Goal: Task Accomplishment & Management: Complete application form

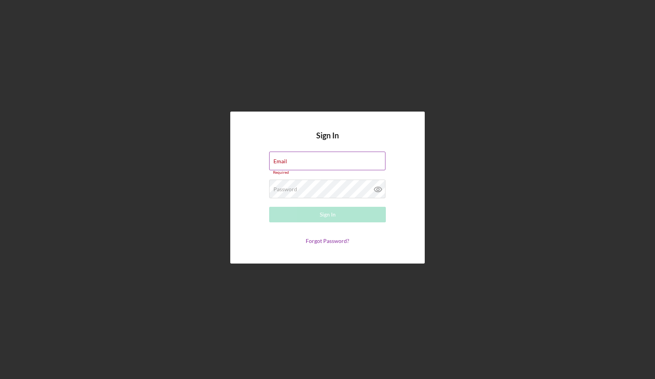
type input "Erik@carbonstories.us"
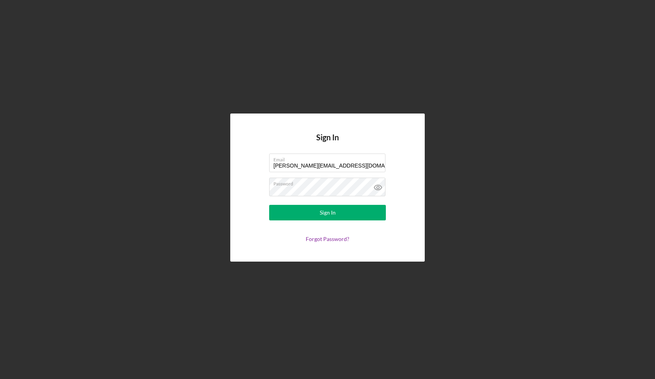
click at [325, 221] on form "Email Erik@carbonstories.us Password Sign In Forgot Password?" at bounding box center [327, 198] width 155 height 89
click at [313, 211] on button "Sign In" at bounding box center [327, 213] width 117 height 16
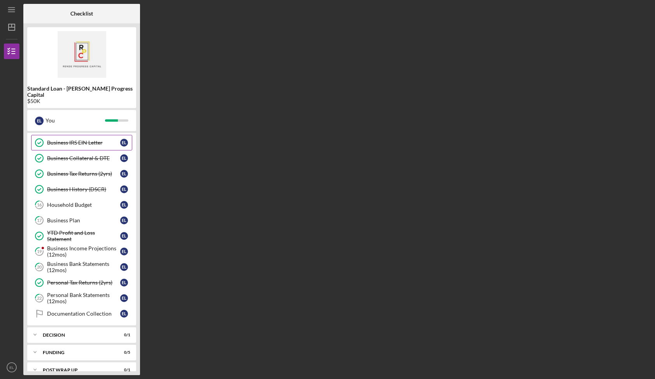
scroll to position [80, 0]
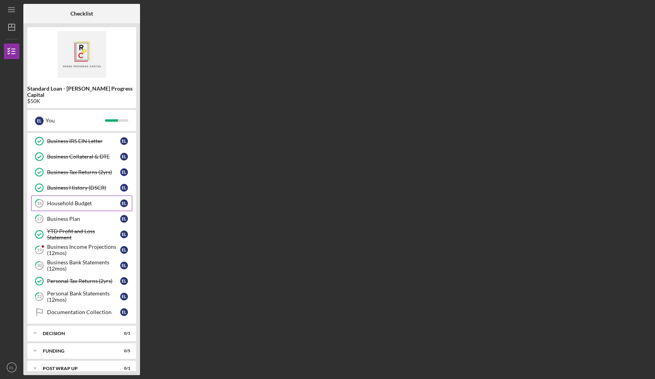
click at [94, 200] on div "Household Budget" at bounding box center [83, 203] width 73 height 6
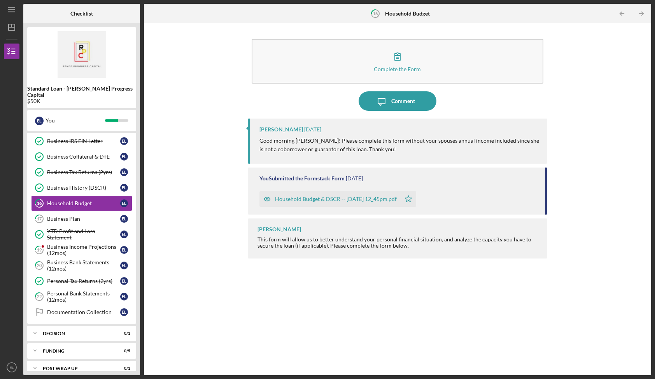
click at [337, 197] on div "Household Budget & DSCR -- [DATE] 12_45pm.pdf" at bounding box center [336, 199] width 122 height 6
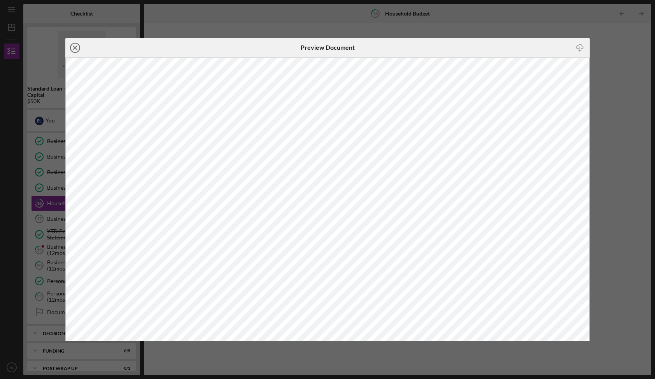
click at [77, 46] on icon "Icon/Close" at bounding box center [74, 47] width 19 height 19
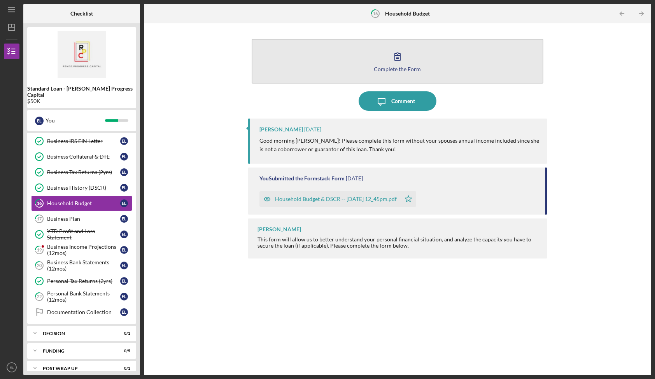
click at [404, 59] on icon "button" at bounding box center [397, 56] width 19 height 19
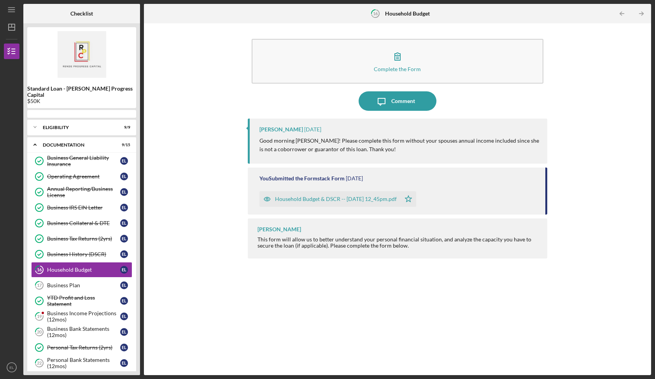
scroll to position [21, 0]
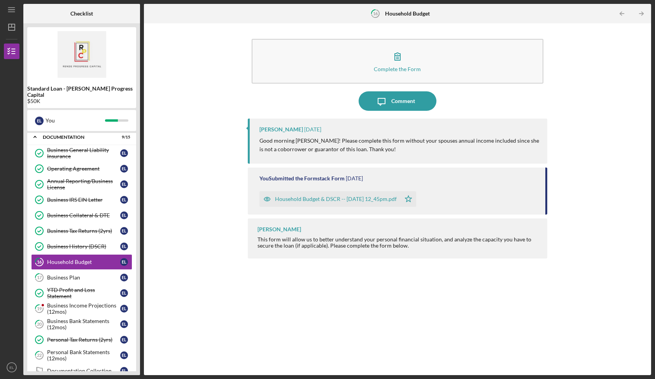
click at [352, 241] on div "This form will allow us to better understand your personal financial situation,…" at bounding box center [398, 242] width 282 height 12
click at [325, 149] on p "Good morning [PERSON_NAME]! Please complete this form without your spouses annu…" at bounding box center [399, 144] width 280 height 17
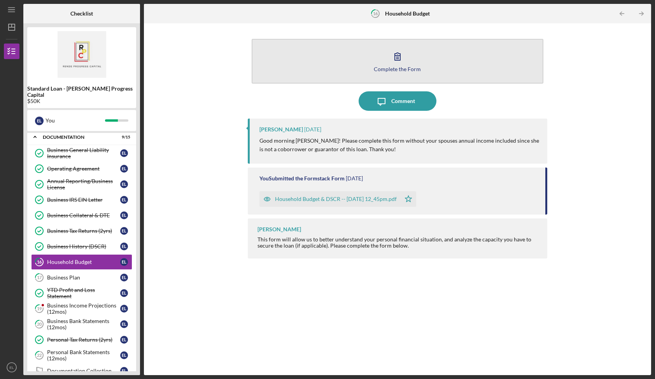
click at [395, 68] on div "Complete the Form" at bounding box center [397, 69] width 47 height 6
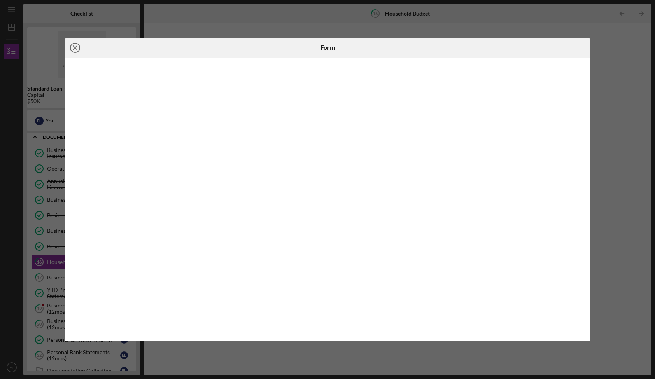
click at [79, 46] on icon "Icon/Close" at bounding box center [74, 47] width 19 height 19
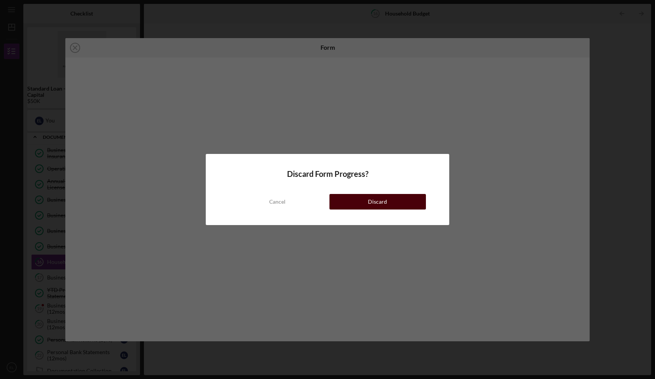
click at [376, 199] on div "Discard" at bounding box center [377, 202] width 19 height 16
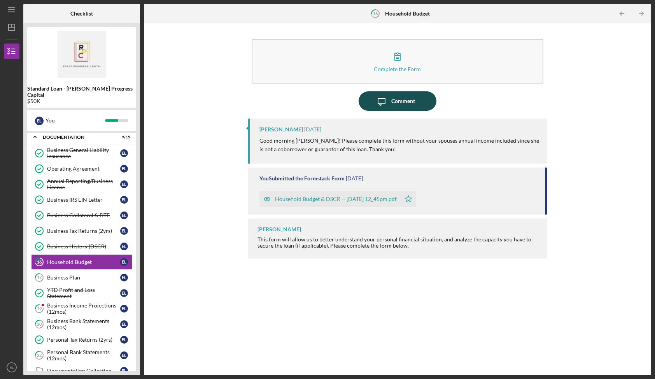
click at [387, 102] on icon "Icon/Message" at bounding box center [381, 100] width 19 height 19
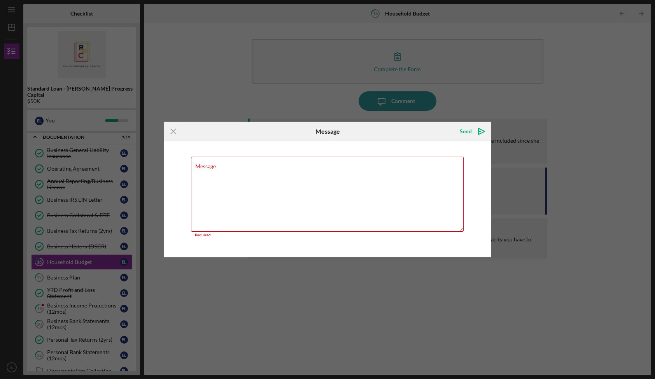
click at [329, 91] on div "Icon/Menu Close Message Send Icon/icon-invite-send Message Required Cancel Send…" at bounding box center [327, 189] width 655 height 379
click at [176, 102] on div "Icon/Menu Close Message Send Icon/icon-invite-send Message Required Cancel Send…" at bounding box center [327, 189] width 655 height 379
click at [171, 133] on line at bounding box center [173, 131] width 5 height 5
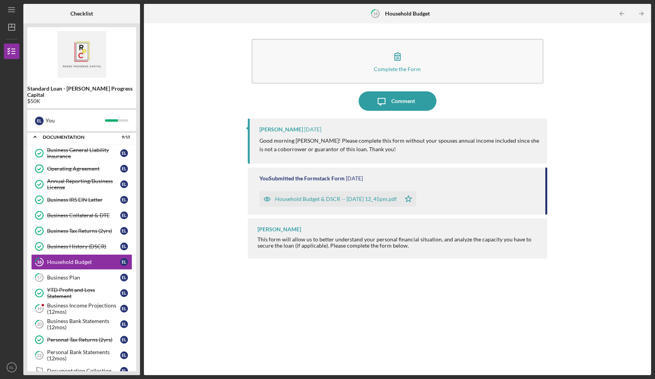
click at [374, 197] on div "Household Budget & DSCR -- [DATE] 12_45pm.pdf" at bounding box center [336, 199] width 122 height 6
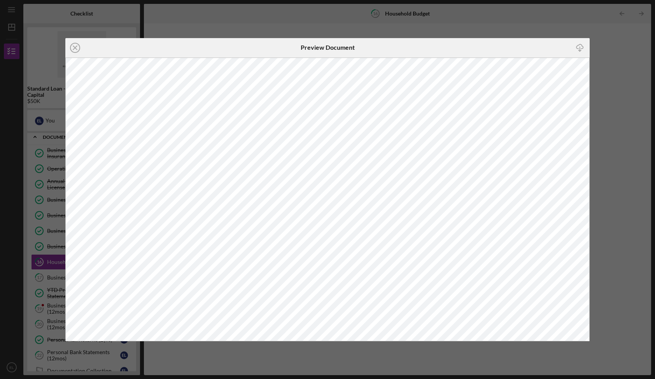
click at [623, 110] on div "Icon/Close Preview Document Icon/Download" at bounding box center [327, 189] width 655 height 379
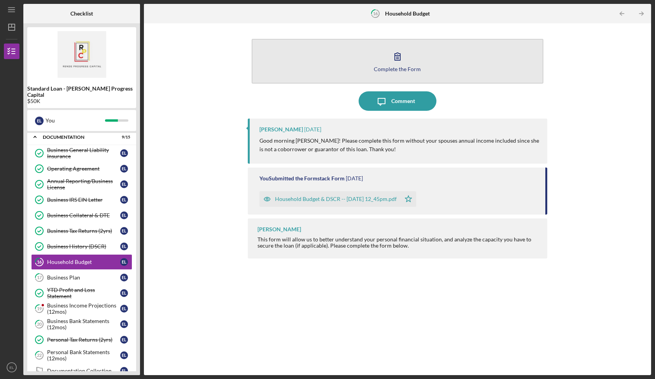
click at [397, 72] on button "Complete the Form Form" at bounding box center [397, 61] width 292 height 45
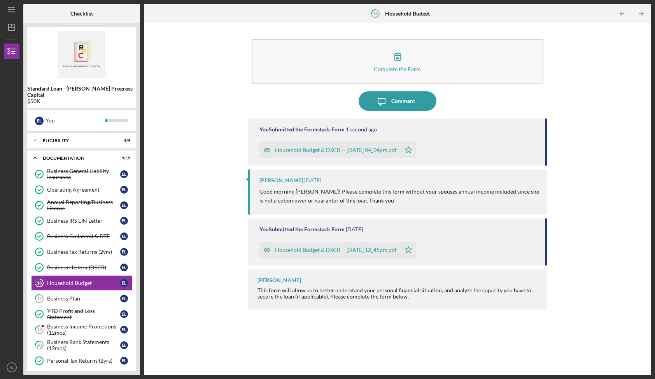
scroll to position [21, 0]
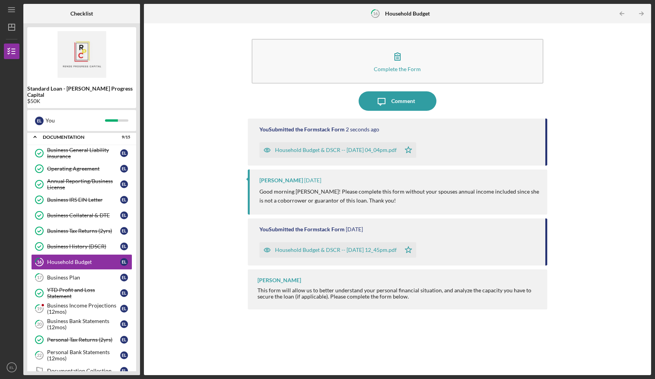
click at [361, 152] on div "Household Budget & DSCR -- 2025-09-06 04_04pm.pdf" at bounding box center [336, 150] width 122 height 6
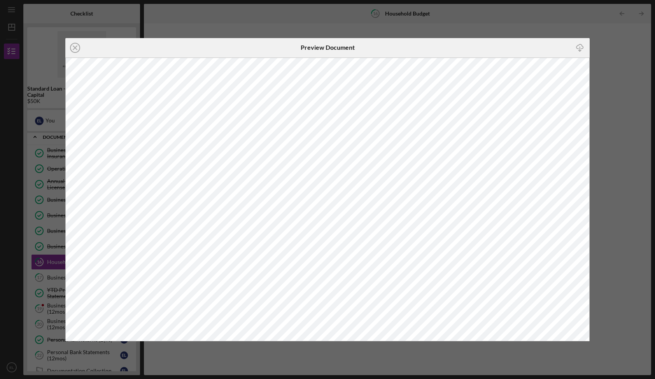
click at [618, 115] on div "Icon/Close Preview Document Icon/Download" at bounding box center [327, 189] width 655 height 379
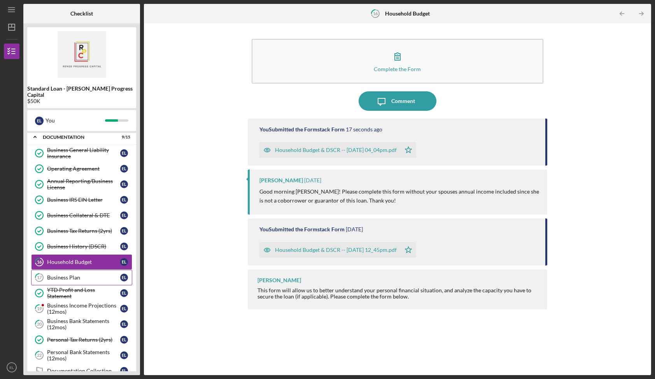
click at [86, 274] on div "Business Plan" at bounding box center [83, 277] width 73 height 6
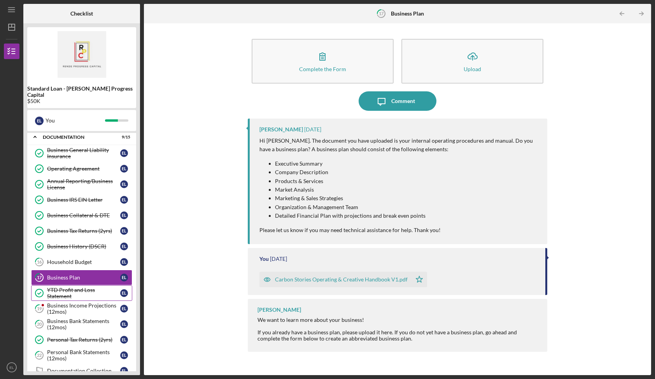
click at [91, 290] on div "YTD Profit and Loss Statement" at bounding box center [83, 293] width 73 height 12
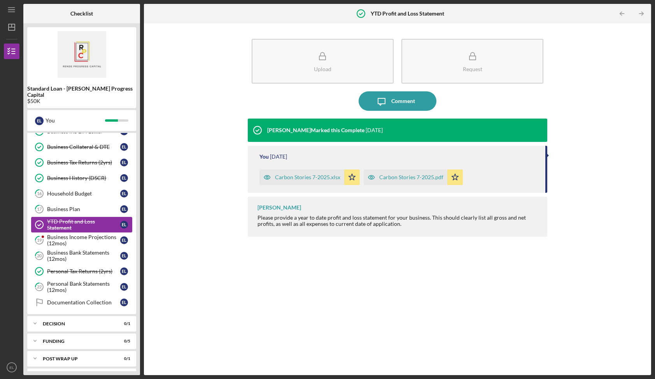
scroll to position [91, 0]
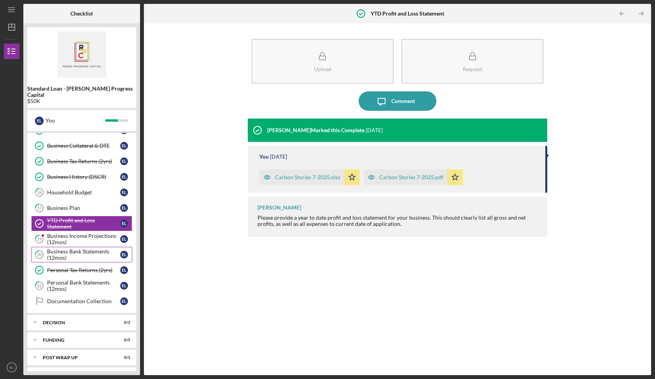
click at [85, 253] on div "Business Bank Statements (12mos)" at bounding box center [83, 254] width 73 height 12
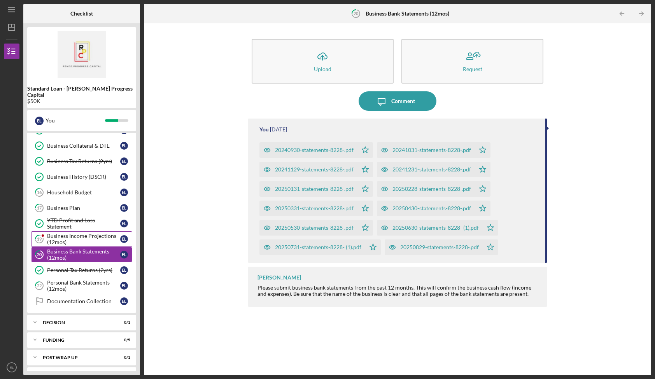
click at [73, 233] on div "Business Income Projections (12mos)" at bounding box center [83, 239] width 73 height 12
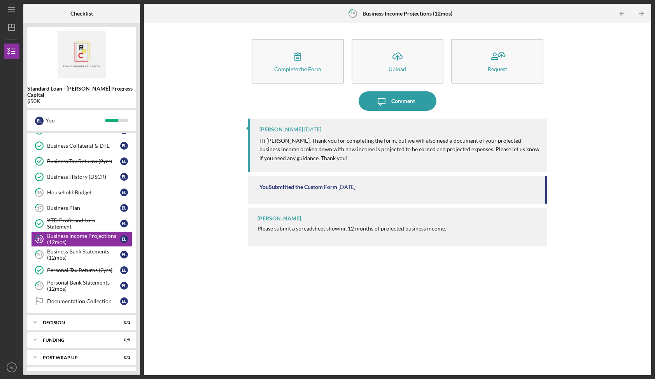
click at [309, 188] on div "You Submitted the Custom Form" at bounding box center [298, 187] width 78 height 6
click at [288, 220] on div "Elisa Starnes Please submit a spreadsheet showing 12 months of projected busine…" at bounding box center [397, 227] width 299 height 39
